Goal: Task Accomplishment & Management: Manage account settings

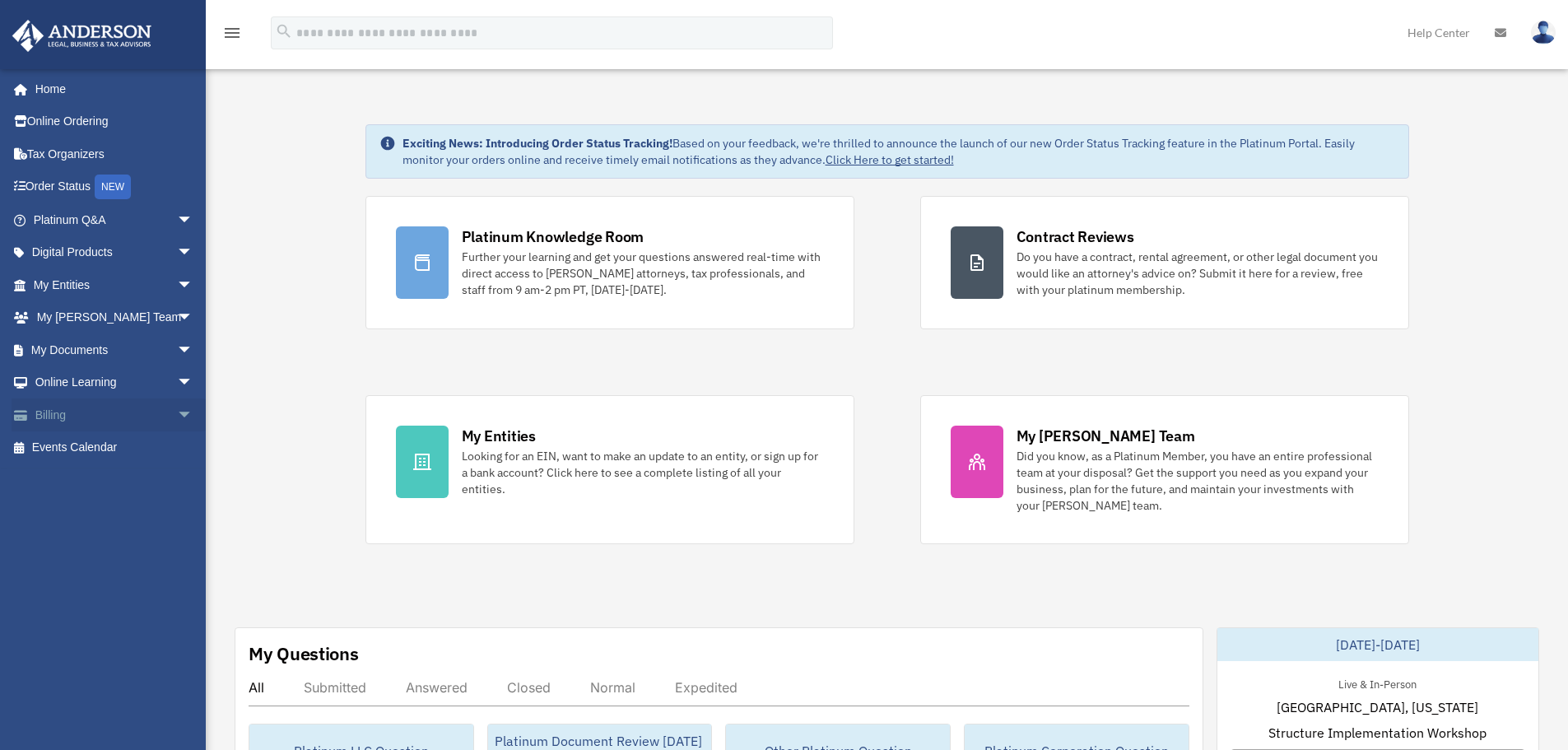
click at [55, 407] on link "Billing arrow_drop_down" at bounding box center [115, 415] width 207 height 33
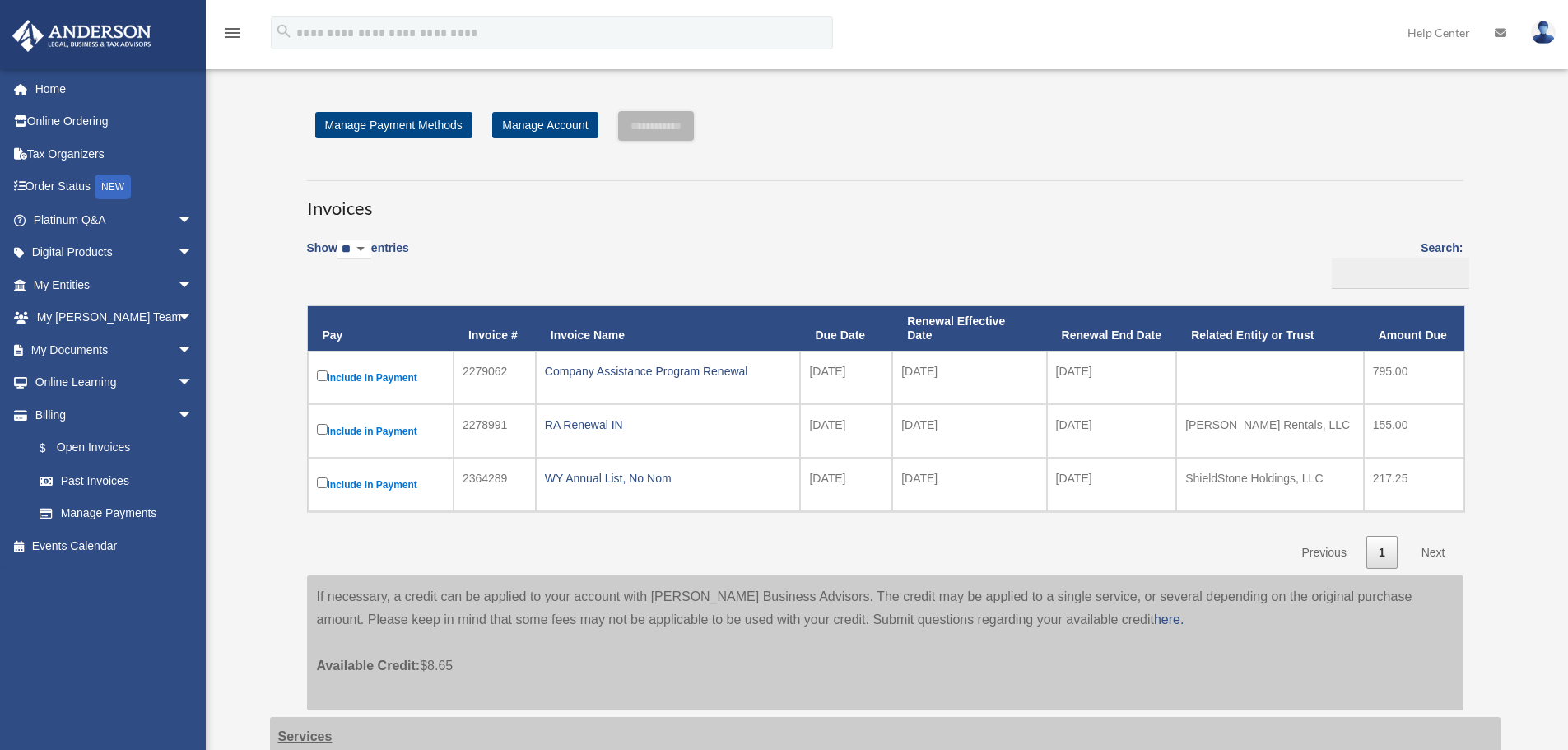
click at [371, 249] on select "** ** ** ***" at bounding box center [354, 250] width 34 height 19
click at [761, 243] on div "Show ** ** ** *** entries Search: Pay Invoice # Invoice Name Due Date Renewal E…" at bounding box center [885, 398] width 1156 height 340
click at [1430, 552] on link "Next" at bounding box center [1432, 552] width 48 height 34
click at [541, 116] on link "Manage Account" at bounding box center [545, 125] width 106 height 26
click at [81, 477] on link "Past Invoices" at bounding box center [120, 480] width 195 height 33
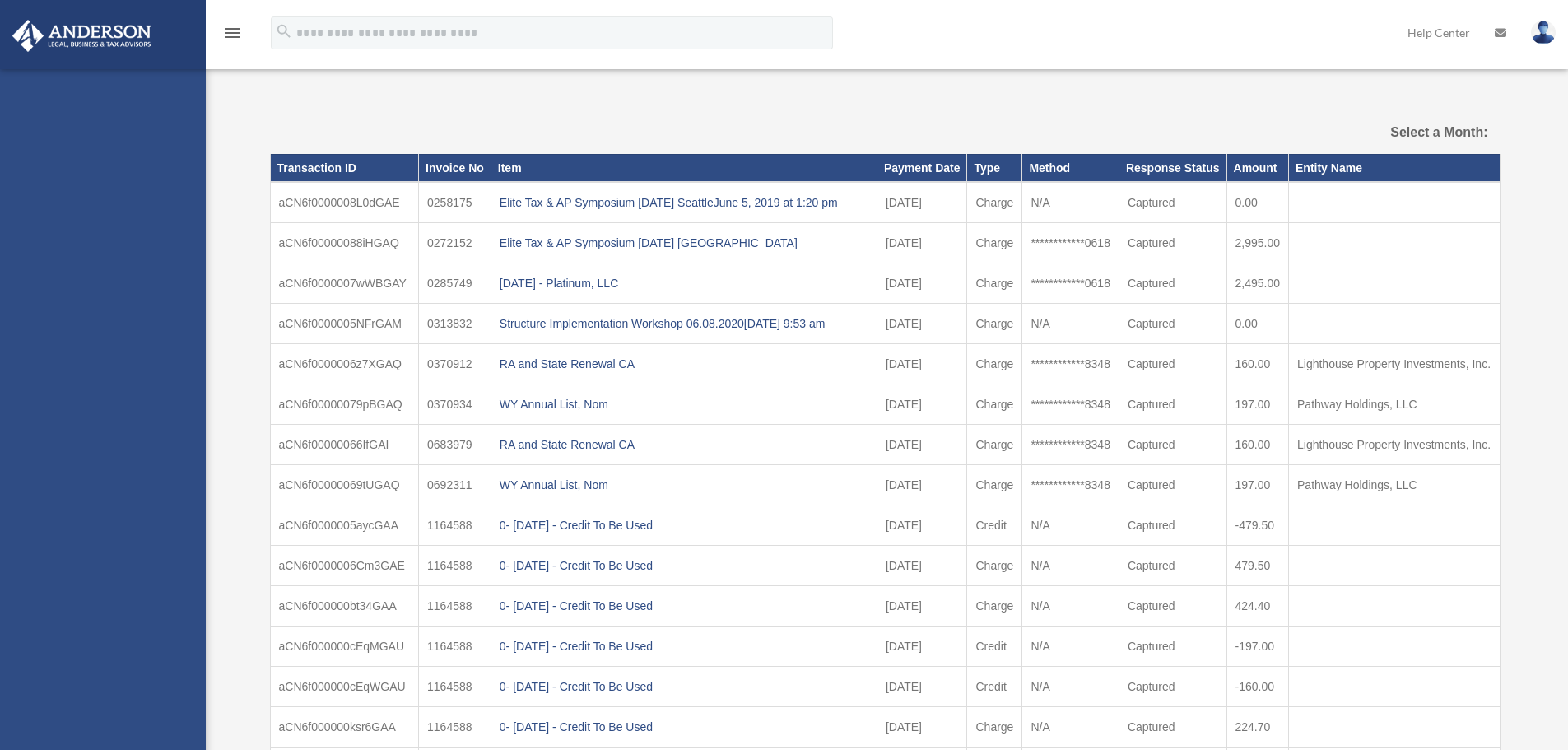
select select
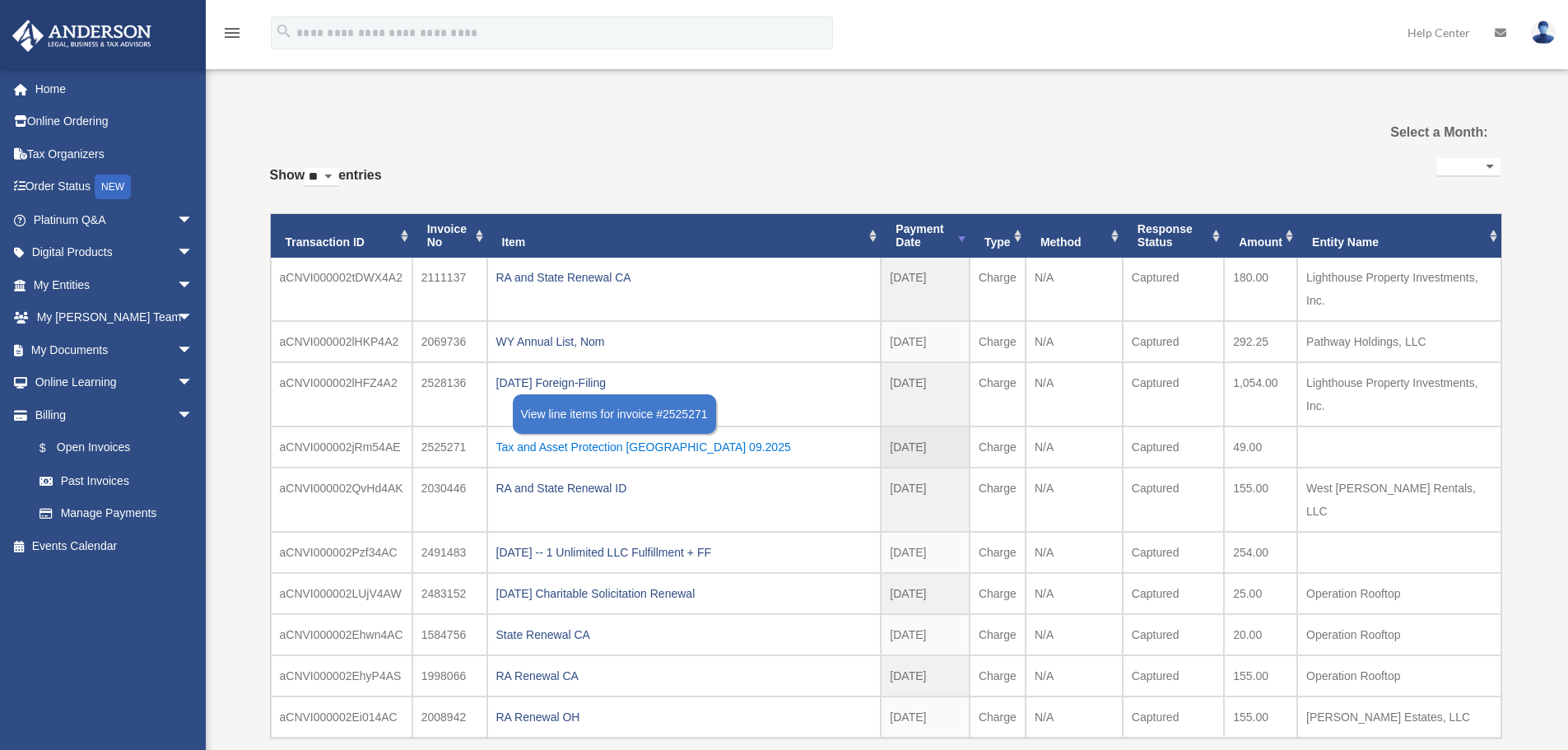
click at [567, 446] on div "Tax and Asset Protection Las Vegas 09.2025" at bounding box center [684, 447] width 376 height 23
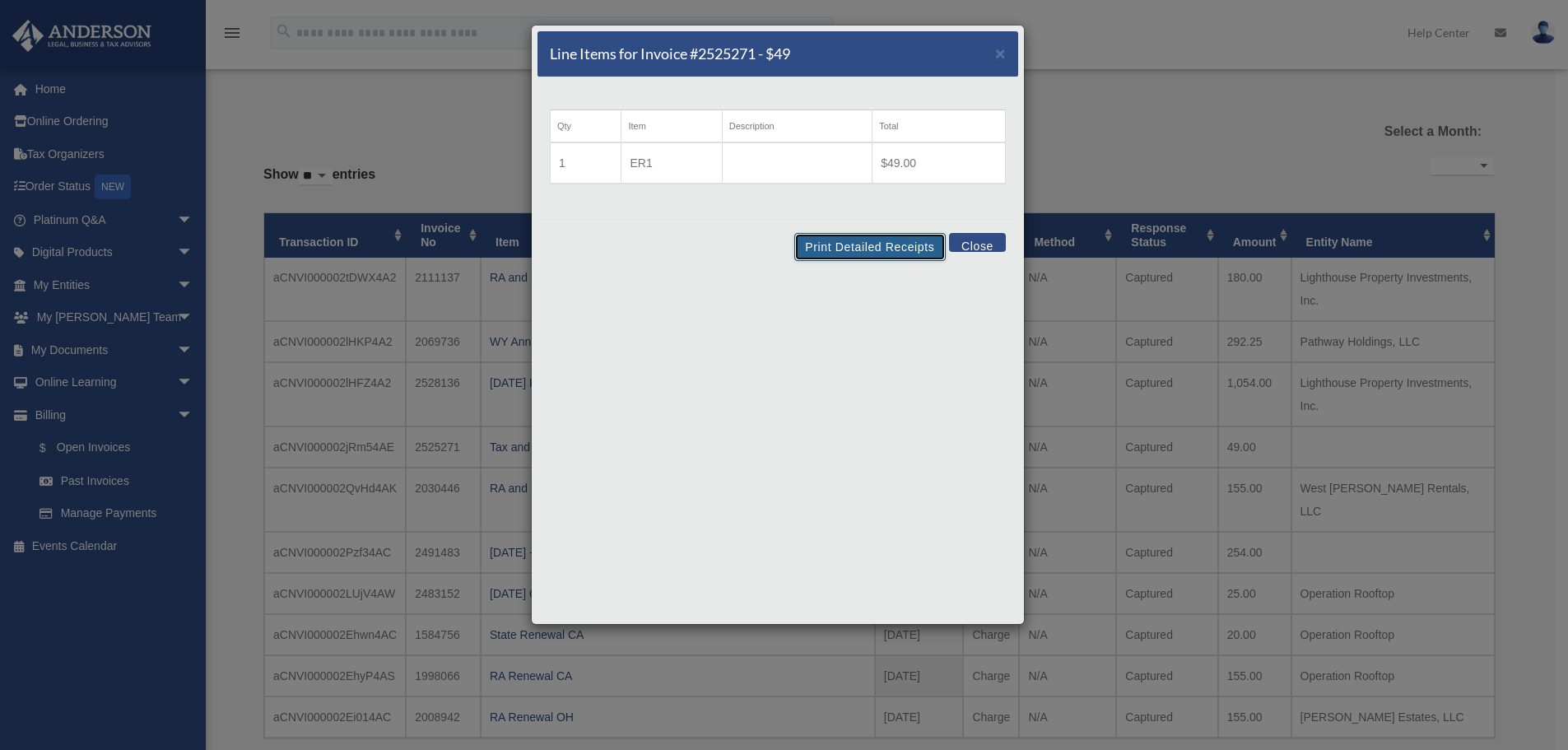
click at [898, 244] on button "Print Detailed Receipts" at bounding box center [869, 247] width 150 height 28
click at [975, 240] on button "Close" at bounding box center [977, 242] width 56 height 19
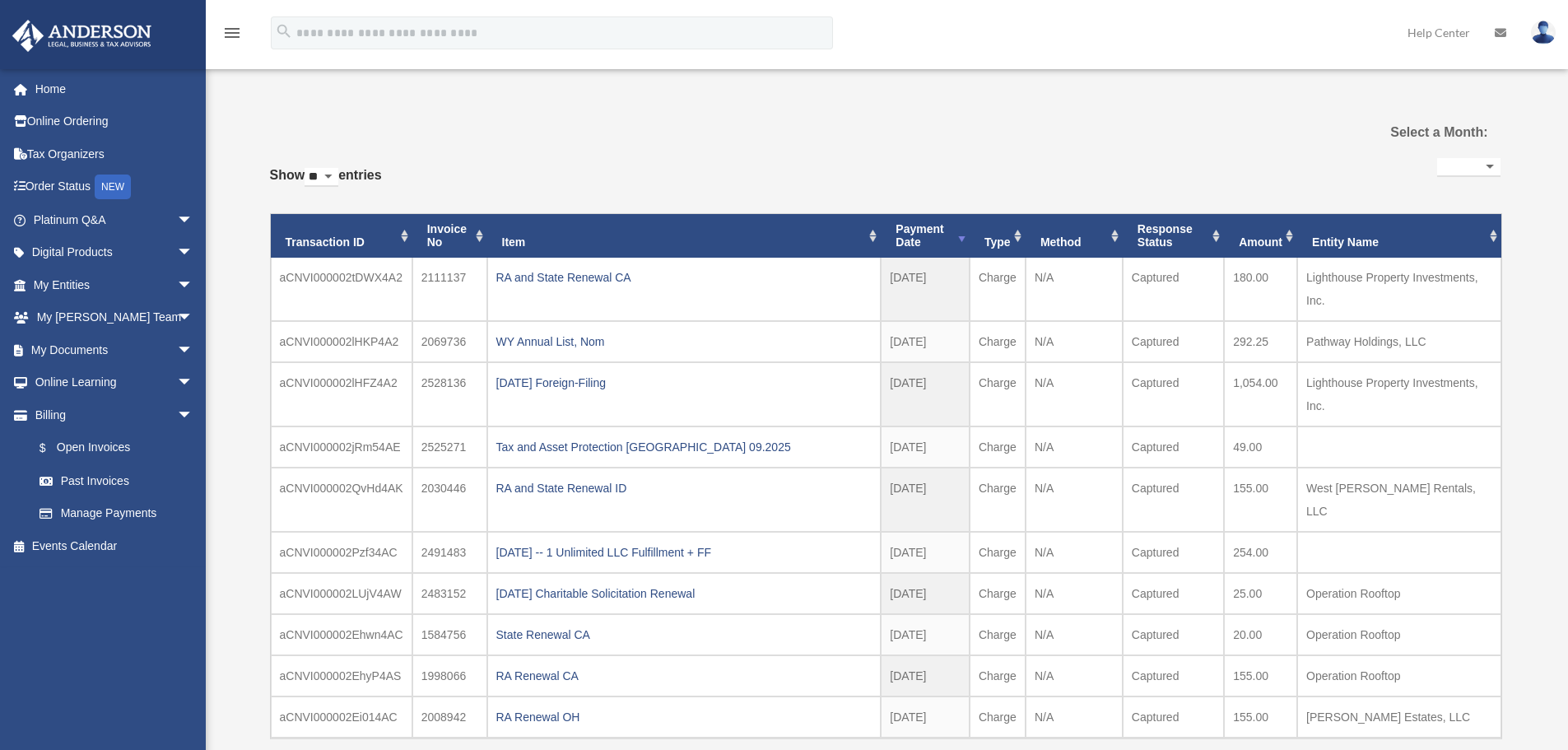
click at [1544, 43] on img at bounding box center [1542, 33] width 25 height 24
click at [1282, 146] on link "Logout" at bounding box center [1296, 143] width 165 height 34
